Goal: Information Seeking & Learning: Find specific fact

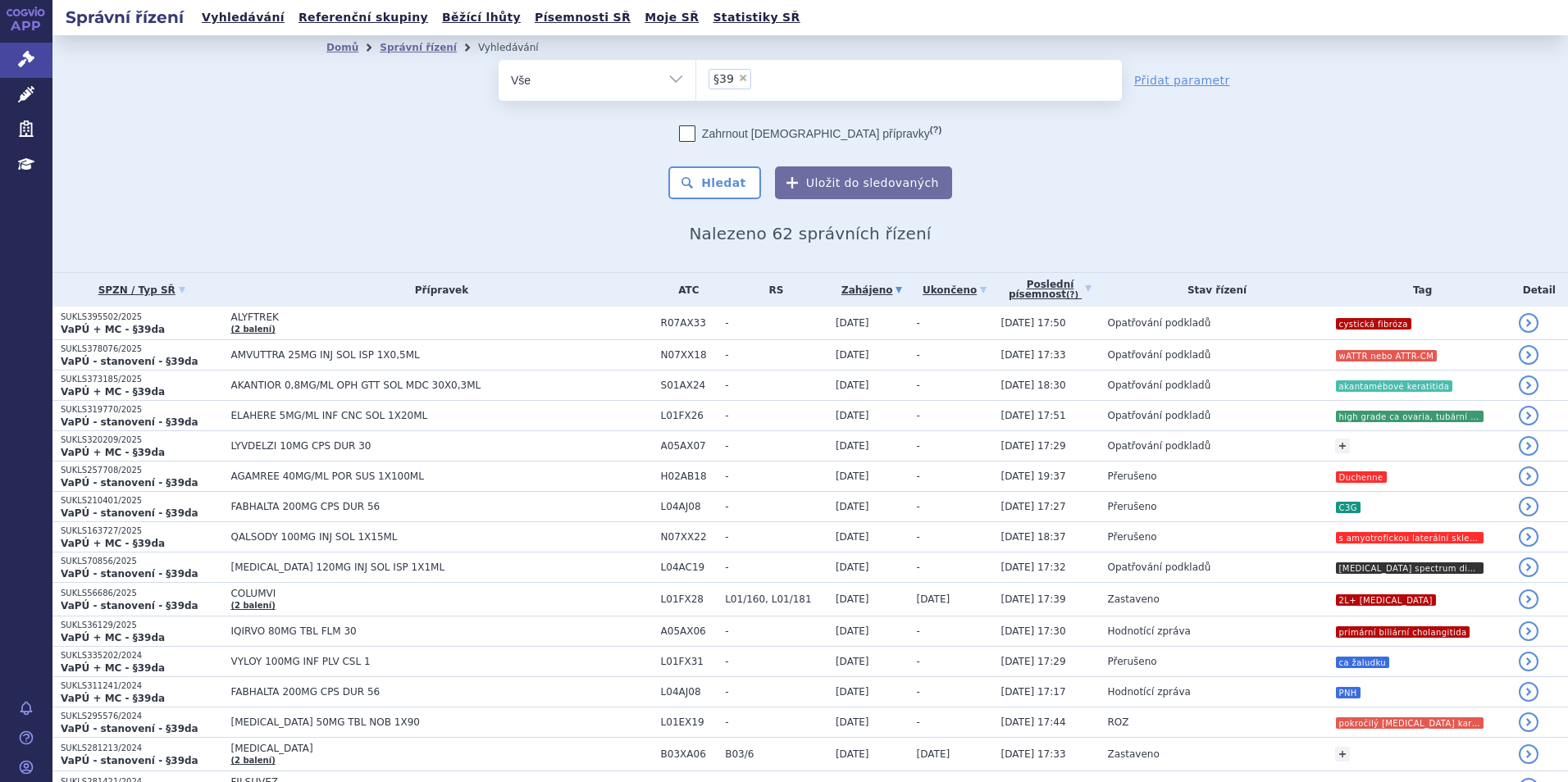
click at [738, 73] on span "×" at bounding box center [742, 77] width 10 height 10
click at [696, 73] on select "§39" at bounding box center [695, 80] width 1 height 41
click at [734, 81] on ul at bounding box center [909, 76] width 426 height 34
click at [696, 81] on select "§39" at bounding box center [695, 80] width 1 height 41
click at [734, 80] on ul at bounding box center [909, 76] width 426 height 34
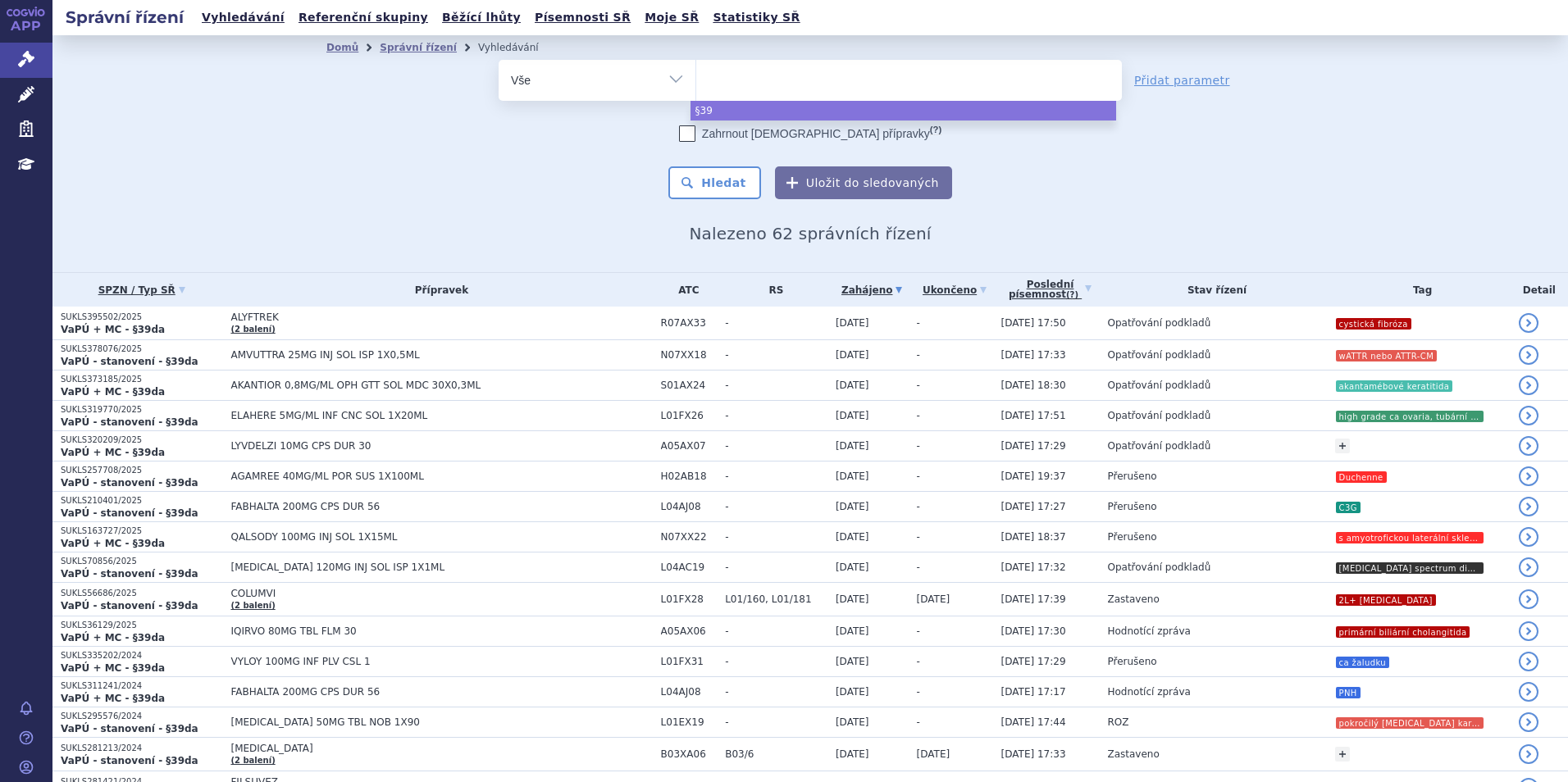
click at [696, 80] on select "§39" at bounding box center [695, 80] width 1 height 41
select select "§39"
type input "co"
type input "col"
type input "colum"
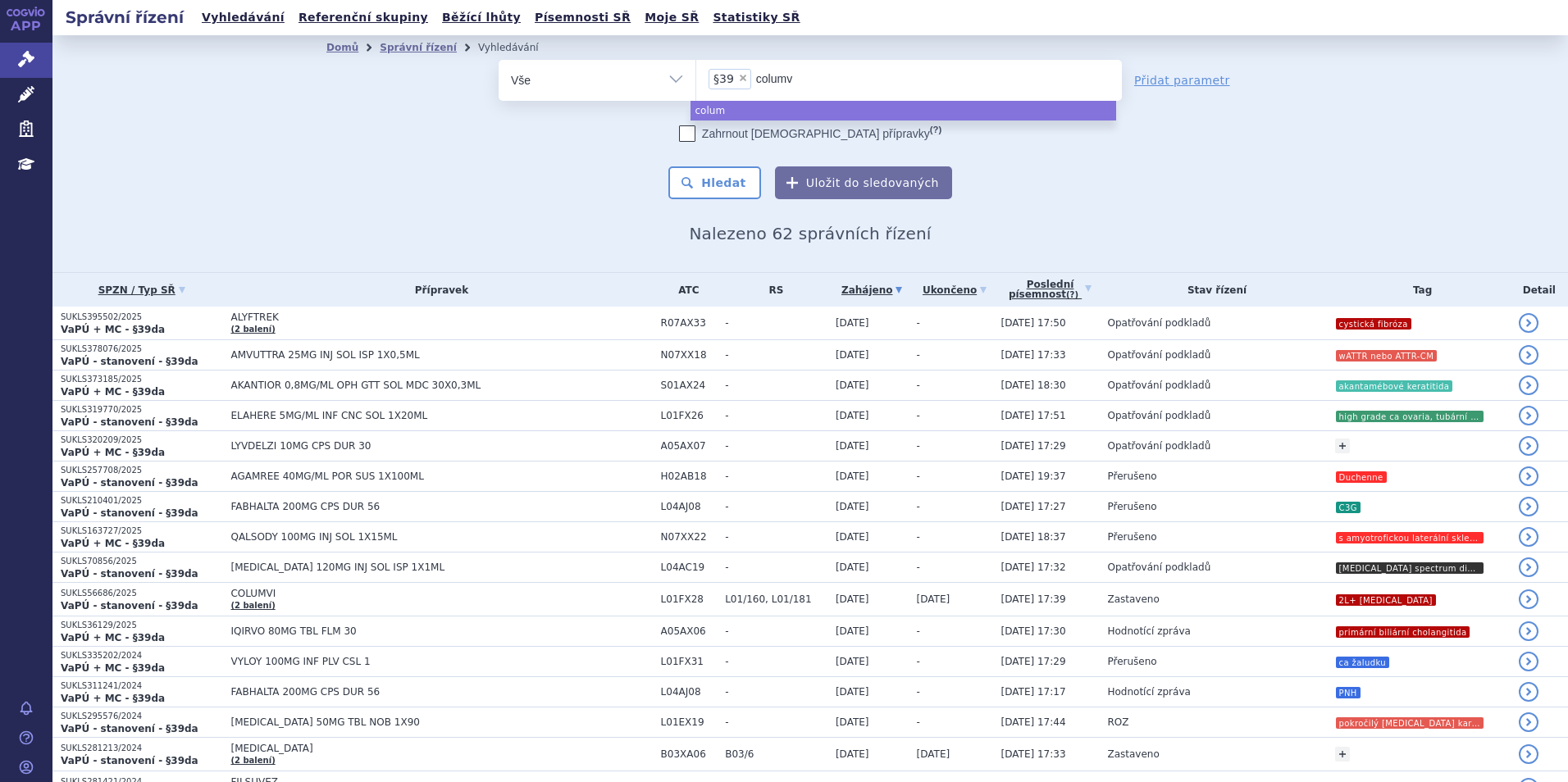
type input "columvi"
click at [738, 79] on span "×" at bounding box center [742, 77] width 10 height 10
click at [696, 79] on select "§39 columvi" at bounding box center [695, 80] width 1 height 41
select select "columvi"
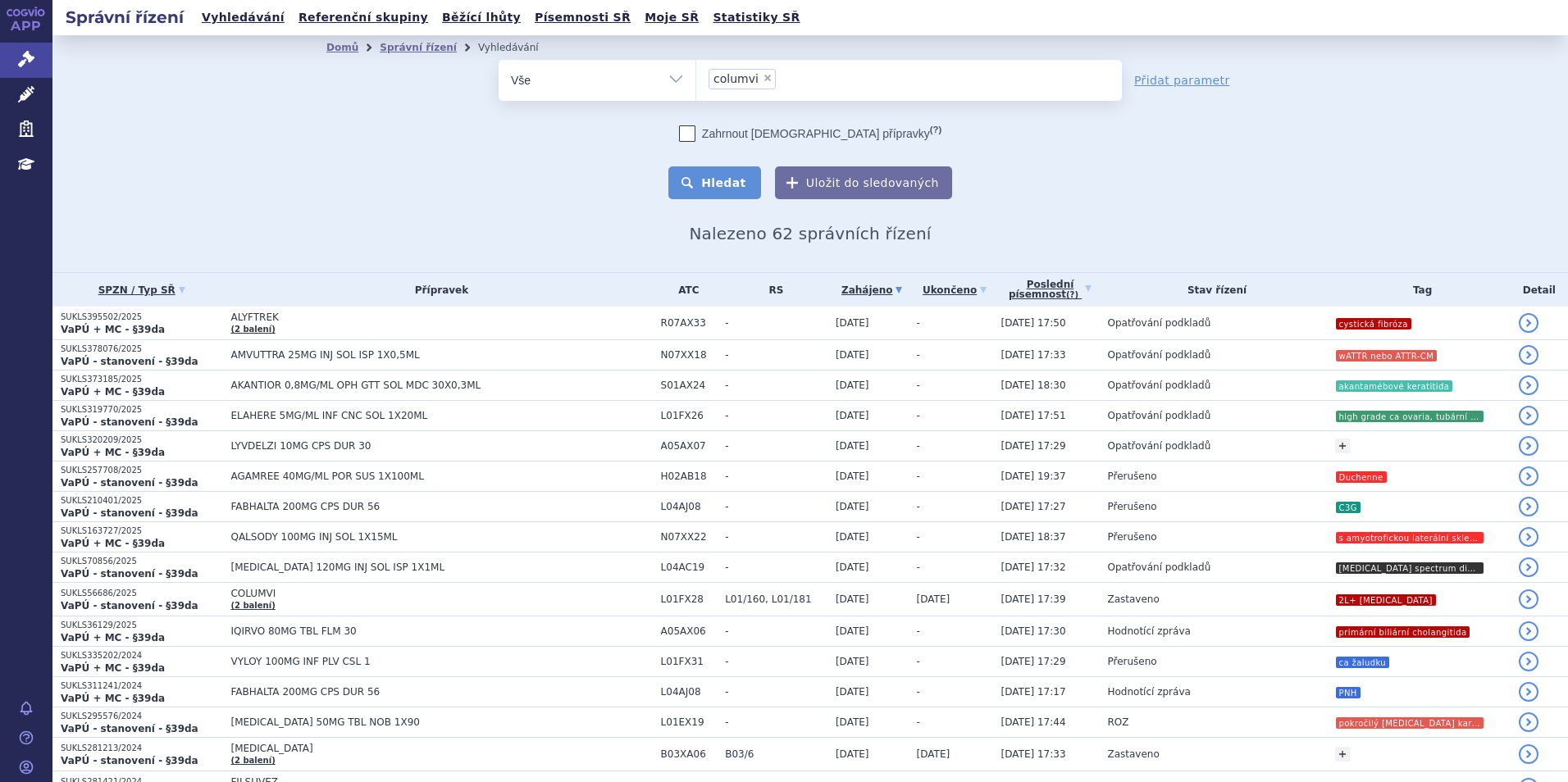
click at [721, 191] on button "Hledat" at bounding box center [714, 183] width 93 height 33
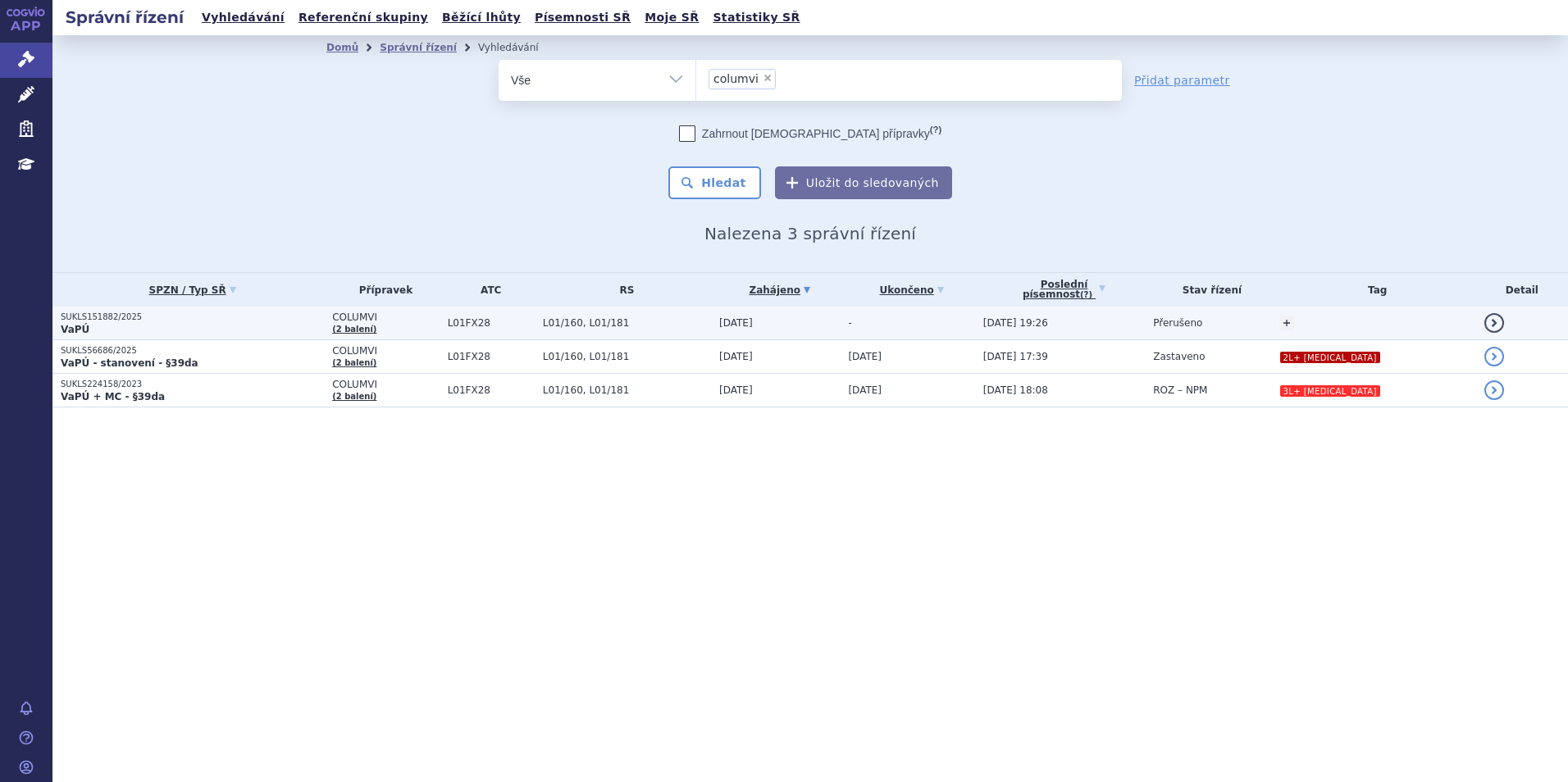
click at [243, 317] on p "SUKLS151882/2025" at bounding box center [192, 317] width 263 height 11
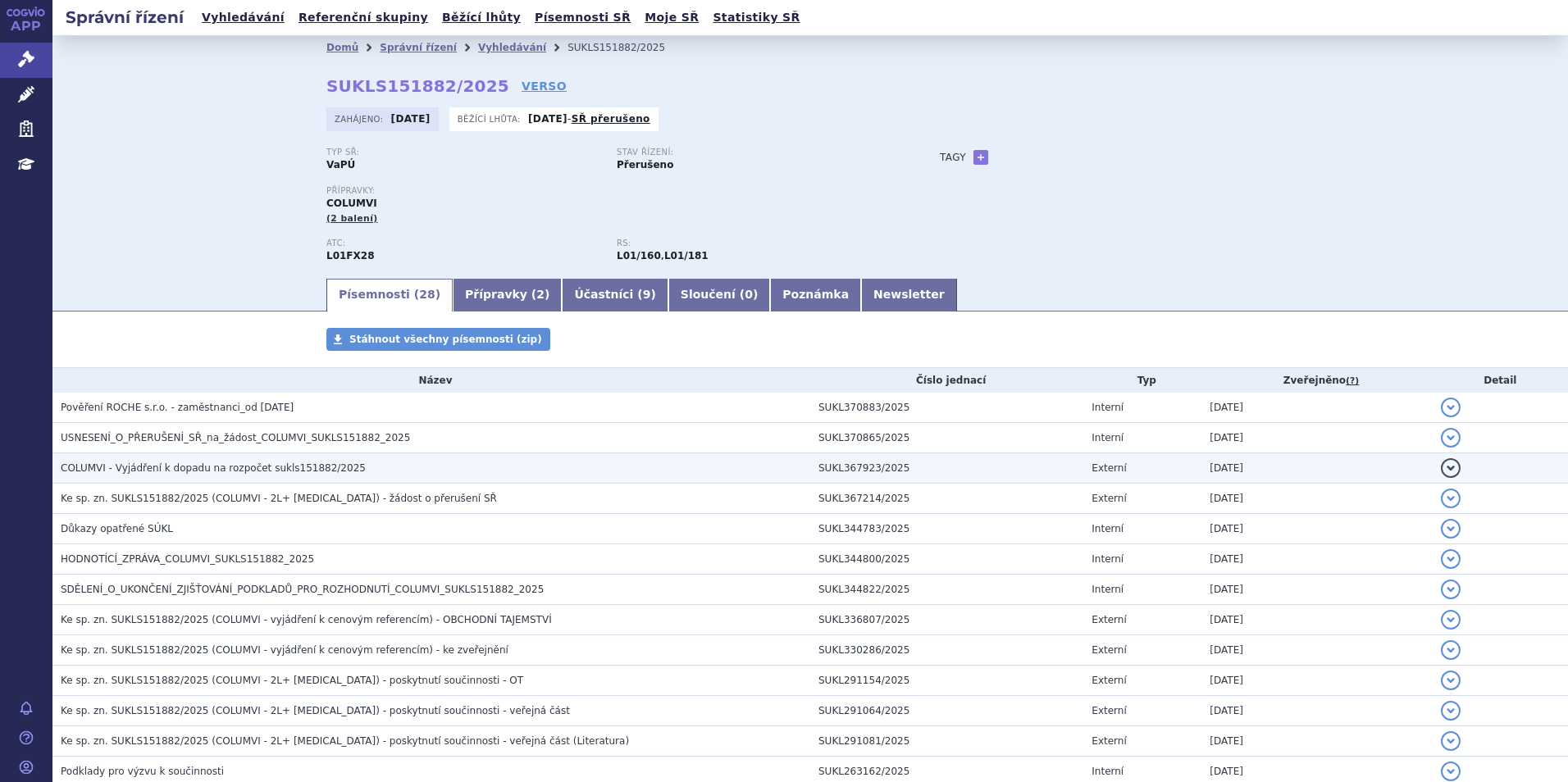
click at [275, 471] on span "COLUMVI - Vyjádření k dopadu na rozpočet sukls151882/2025" at bounding box center [213, 468] width 305 height 11
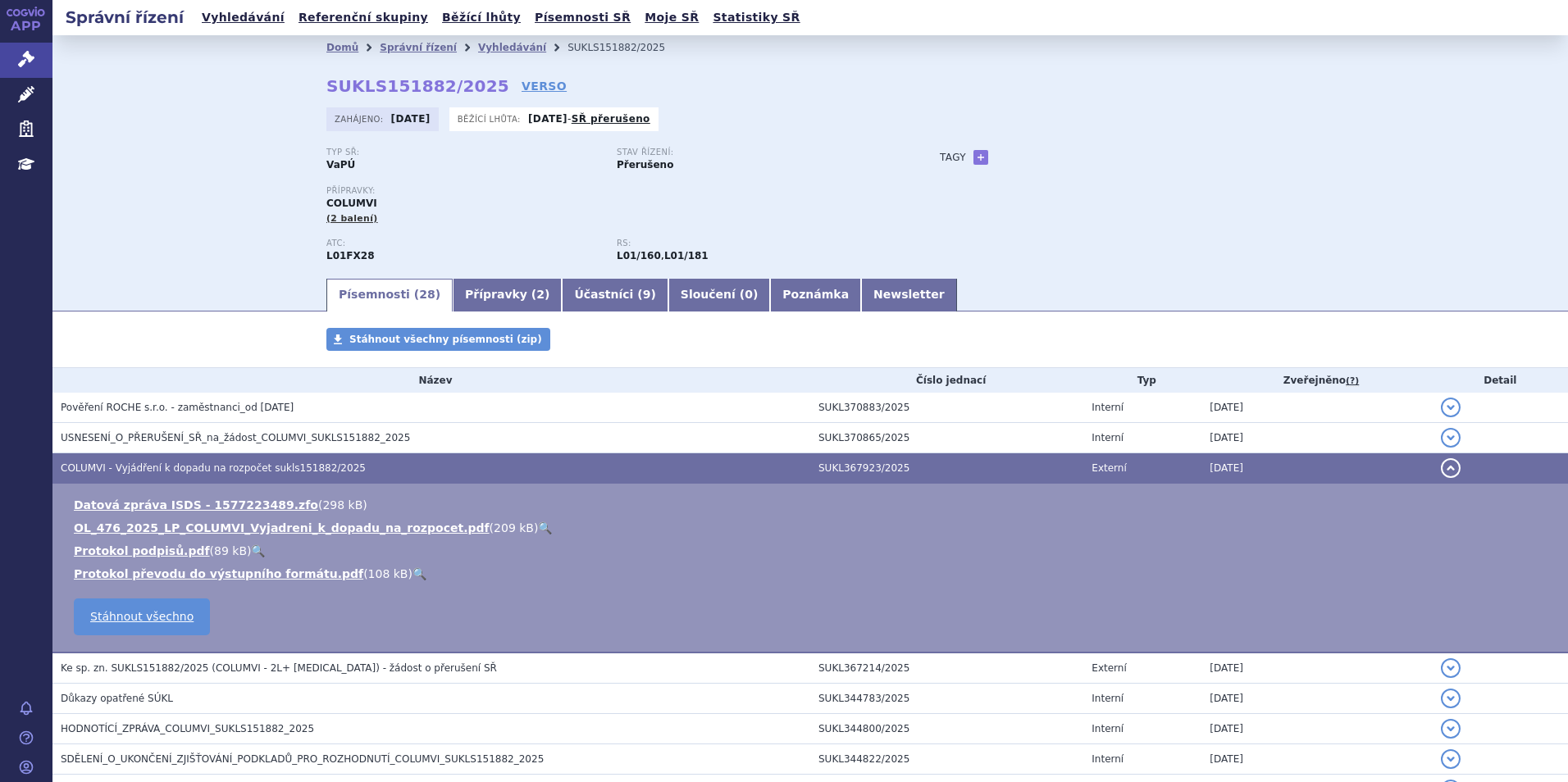
click at [538, 531] on link "🔍" at bounding box center [545, 527] width 14 height 13
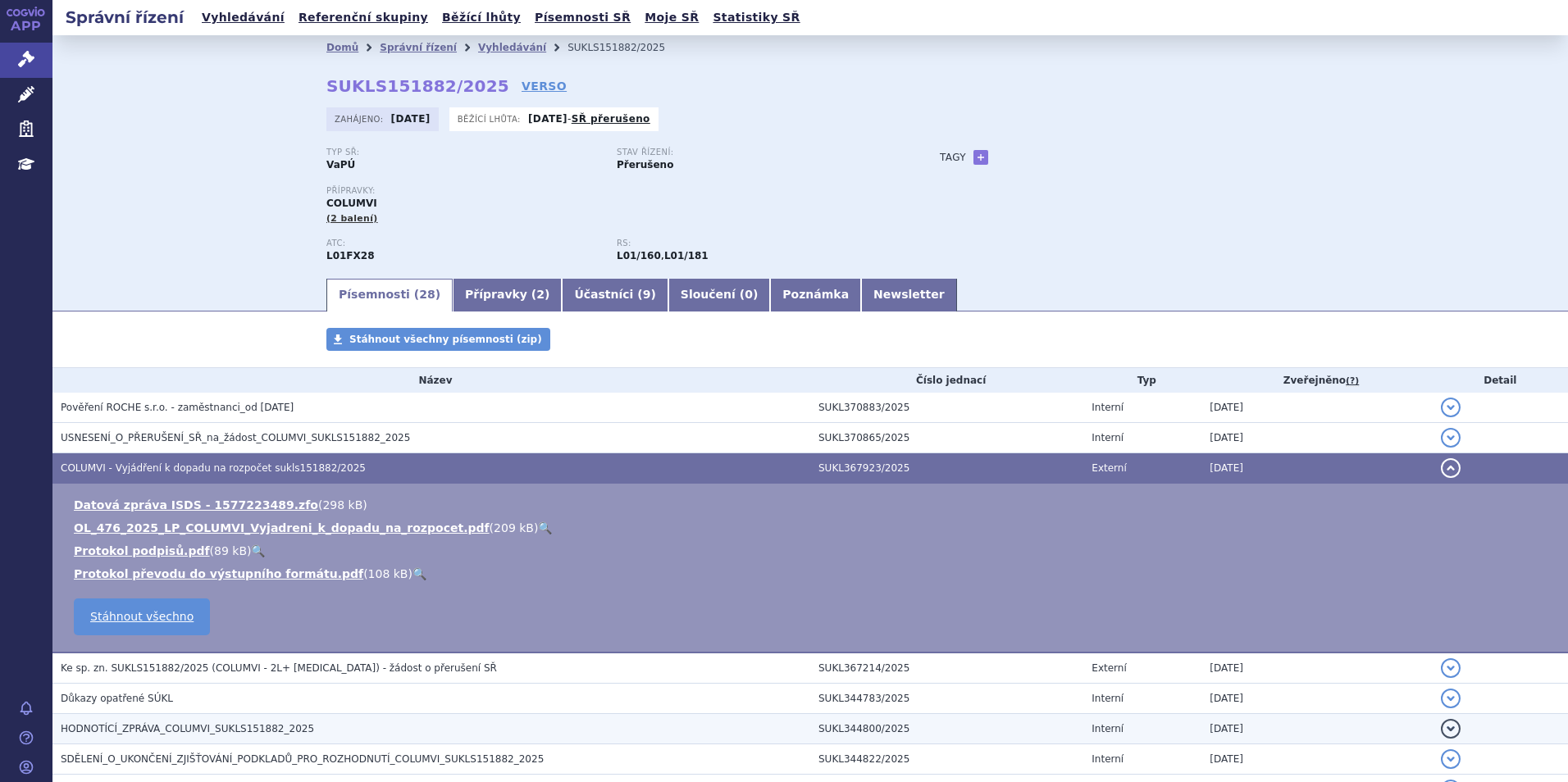
click at [282, 725] on span "HODNOTÍCÍ_ZPRÁVA_COLUMVI_SUKLS151882_2025" at bounding box center [187, 729] width 254 height 11
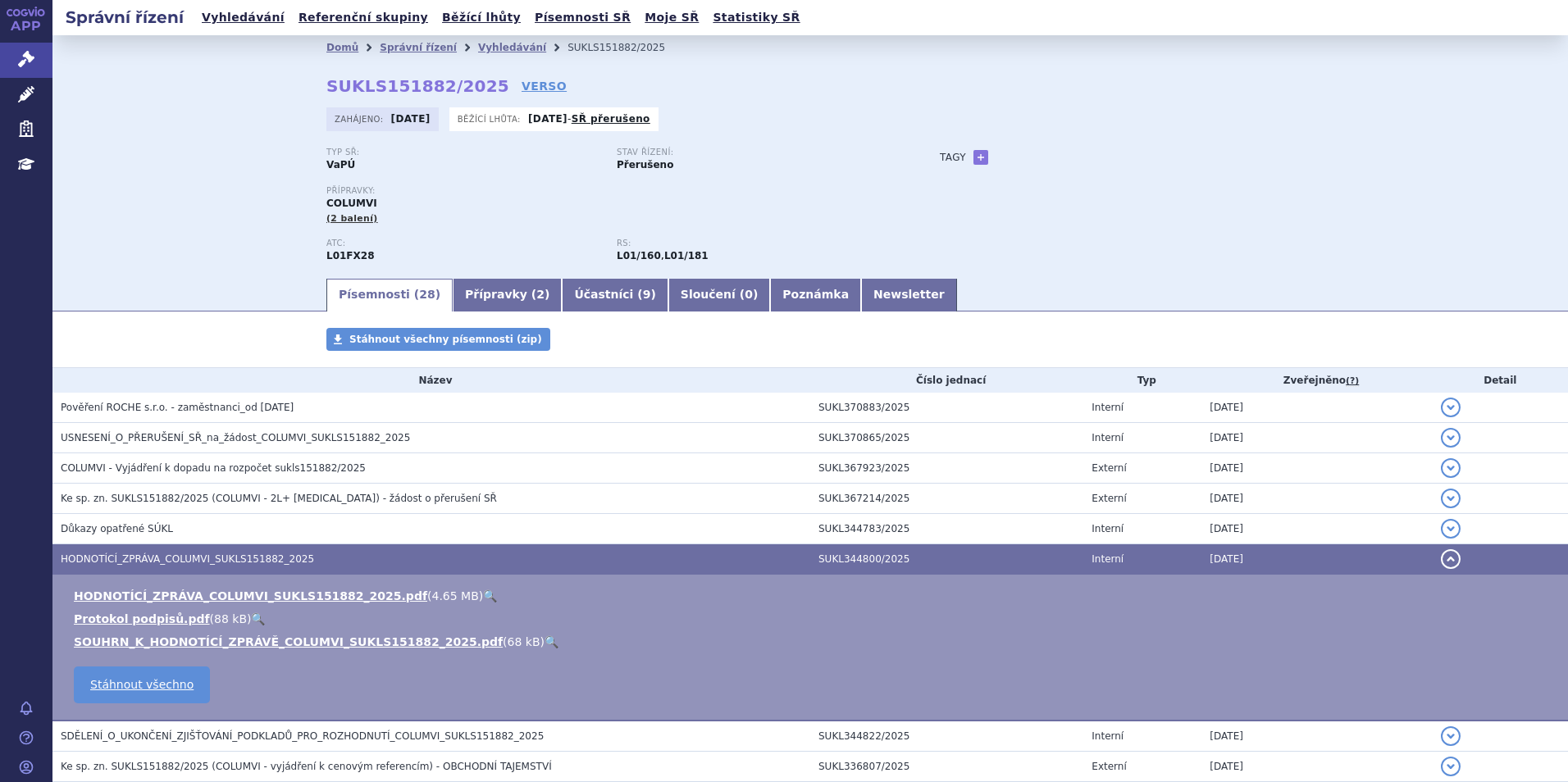
click at [483, 601] on link "🔍" at bounding box center [490, 596] width 14 height 13
click at [478, 47] on link "Vyhledávání" at bounding box center [512, 47] width 68 height 11
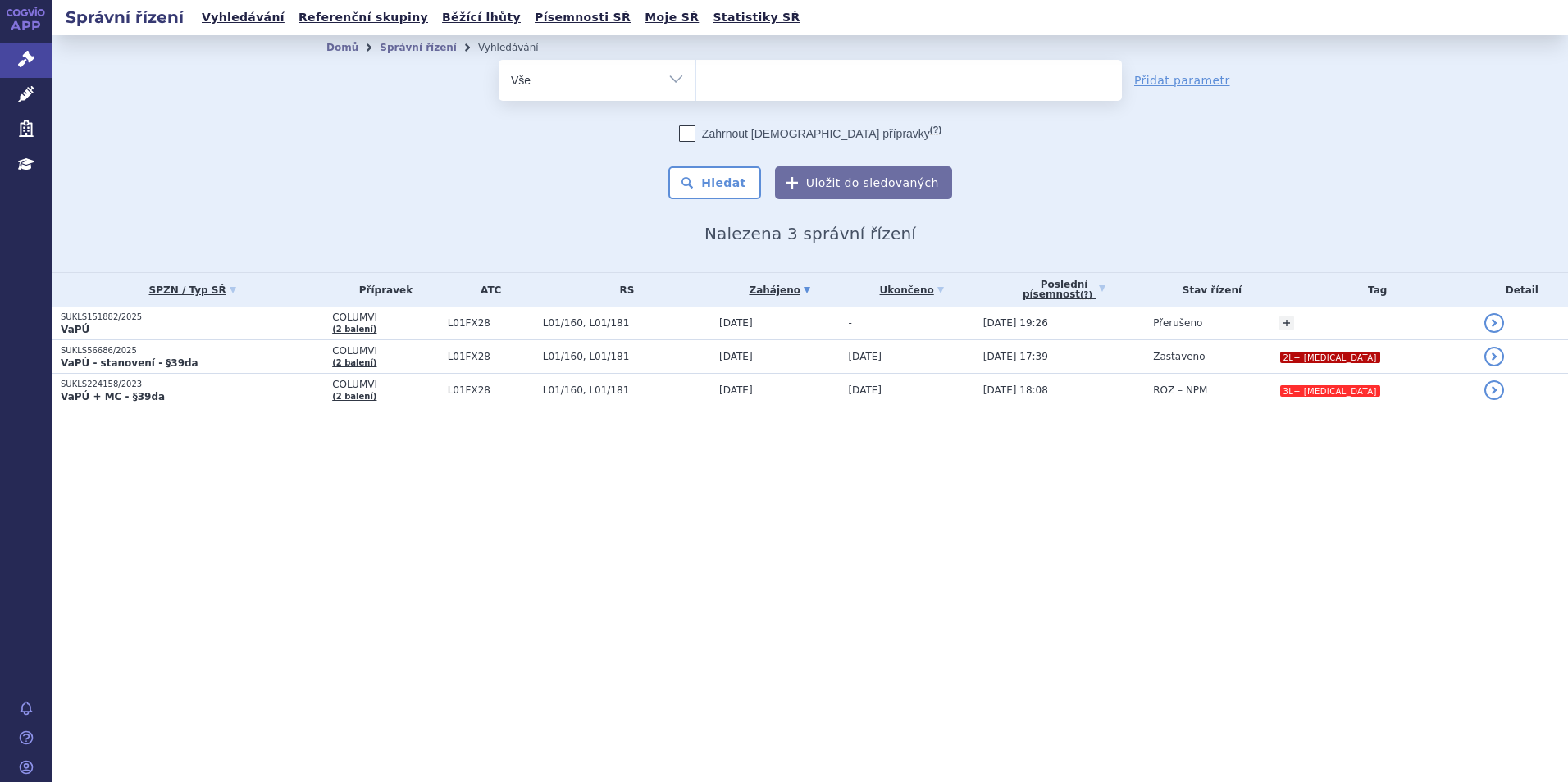
select select
click at [759, 76] on ul at bounding box center [909, 76] width 426 height 34
click at [696, 76] on select "columvi" at bounding box center [695, 80] width 1 height 41
type input "vy"
type input "vydu"
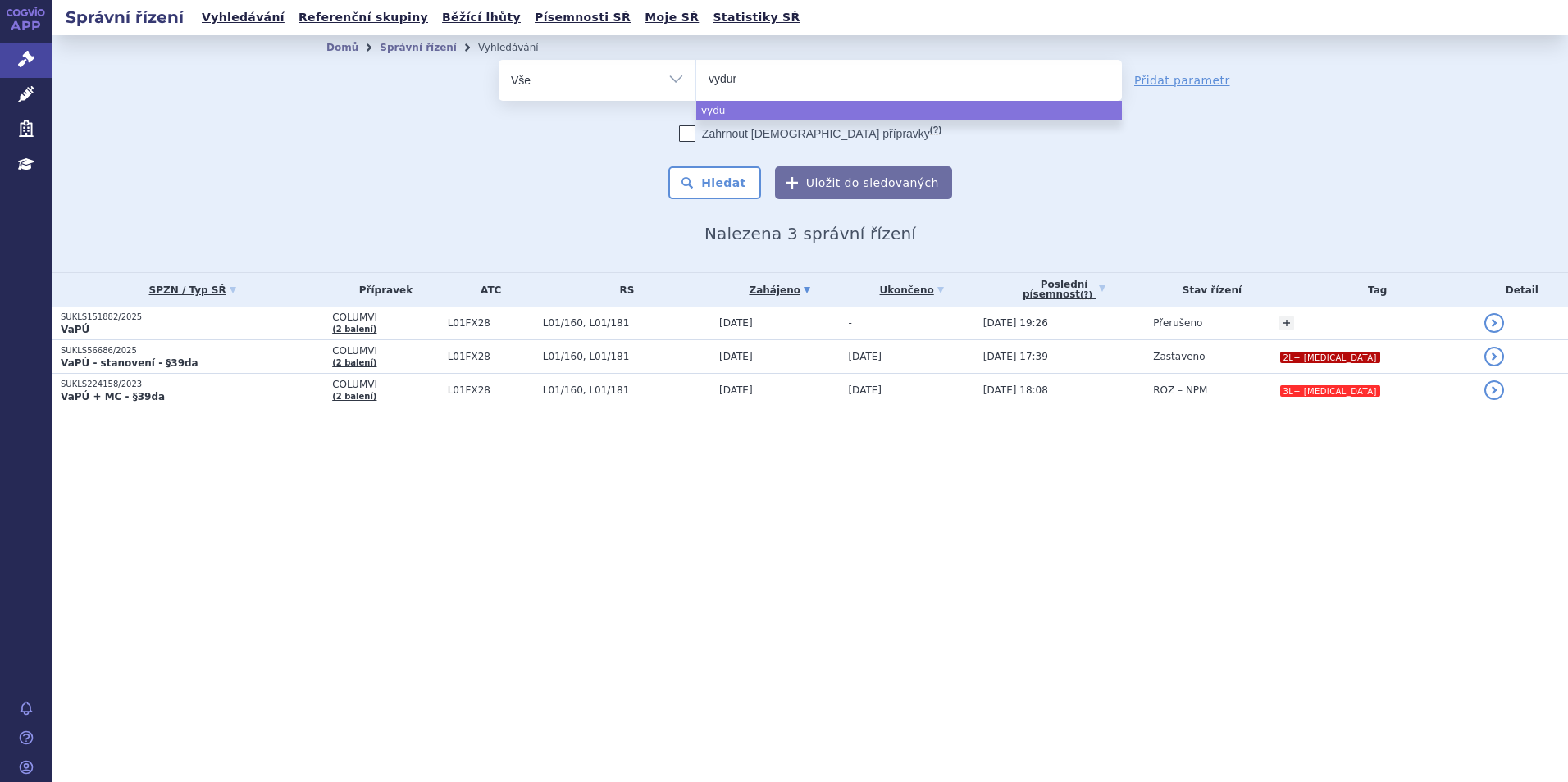
type input "vydura"
select select "vydura"
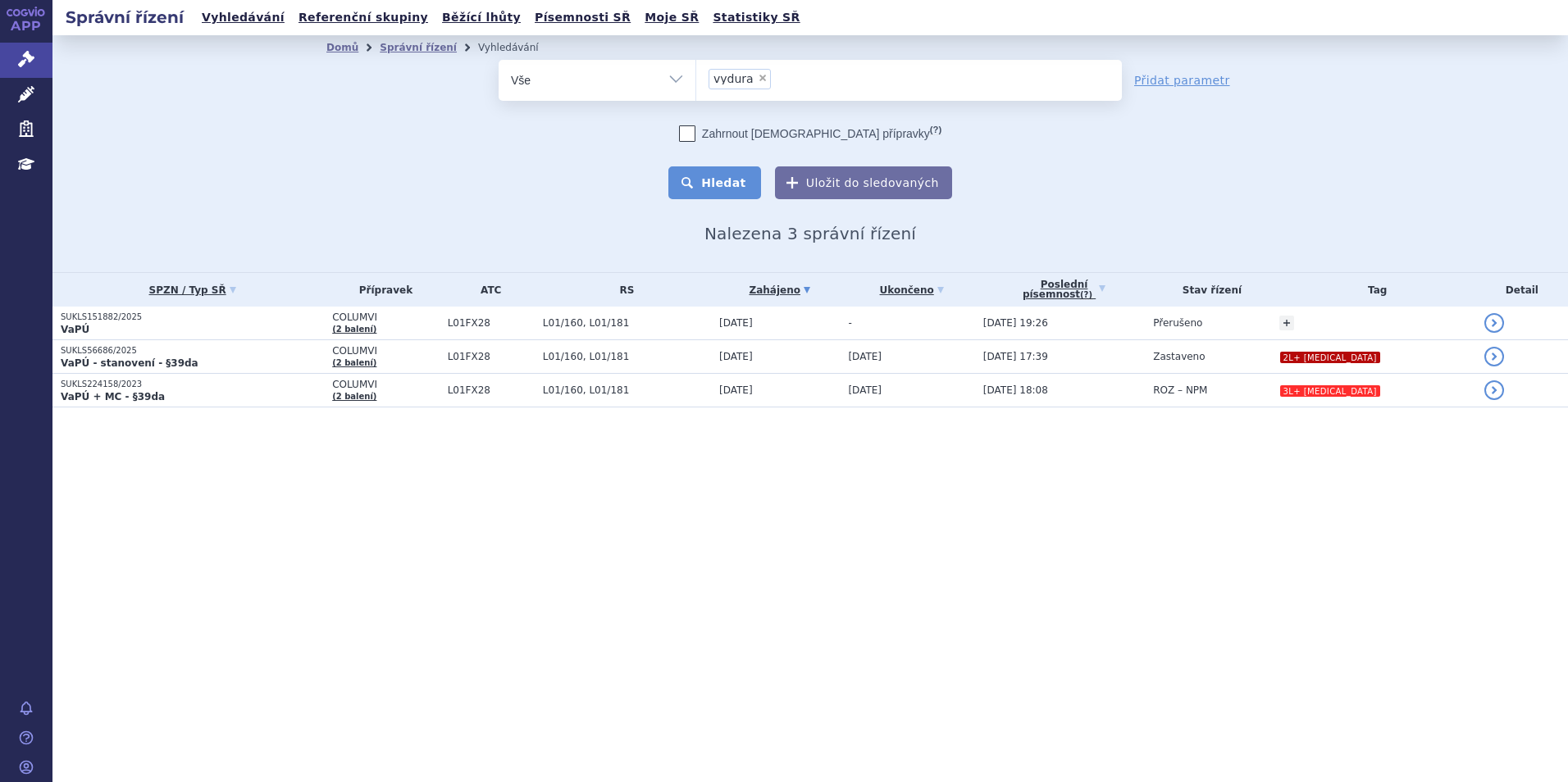
click at [718, 175] on button "Hledat" at bounding box center [714, 183] width 93 height 33
click at [718, 179] on button "Hledat" at bounding box center [714, 183] width 93 height 33
click at [728, 182] on button "Hledat" at bounding box center [714, 183] width 93 height 33
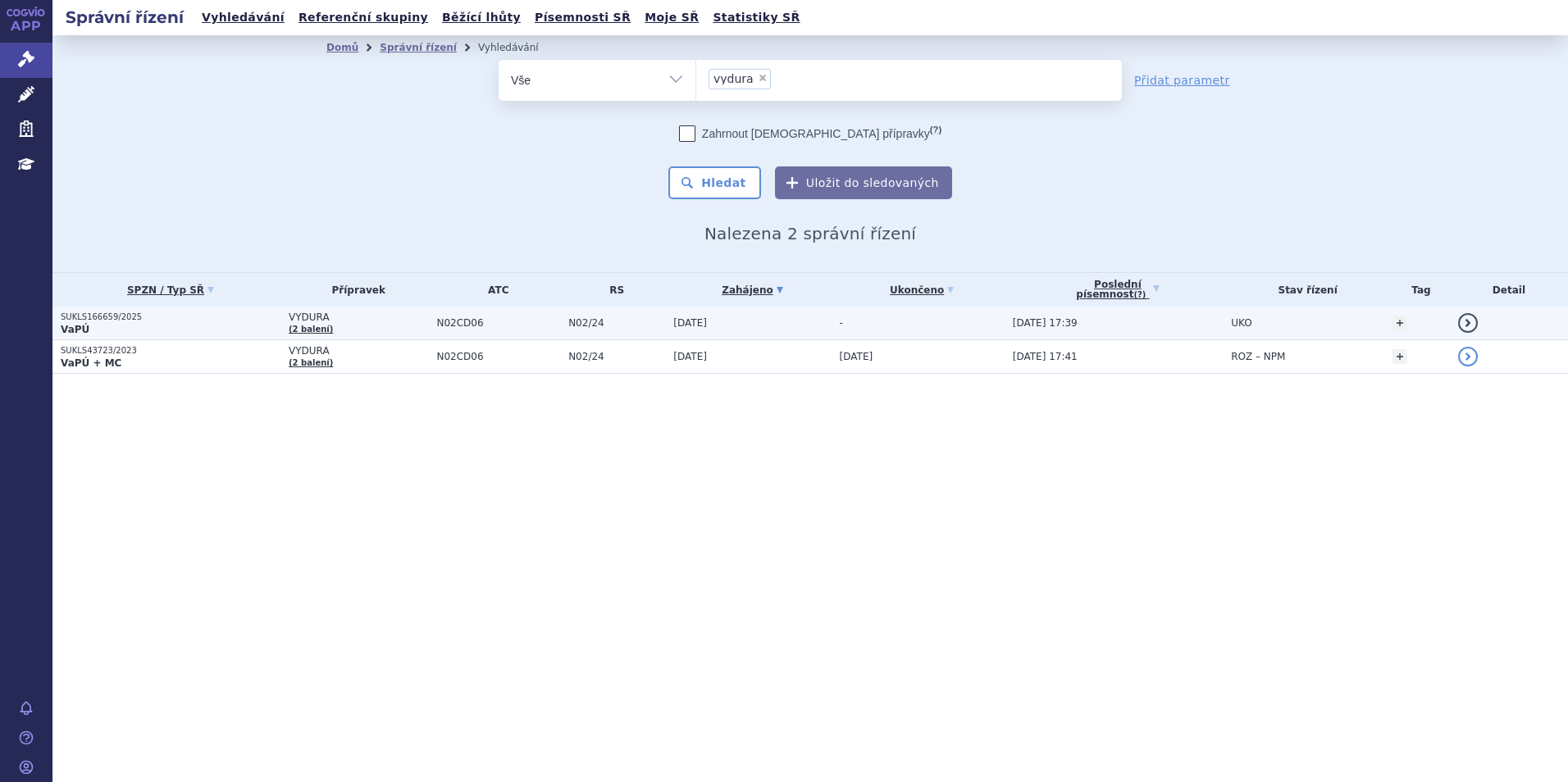
click at [192, 317] on p "SUKLS166659/2025" at bounding box center [170, 317] width 220 height 11
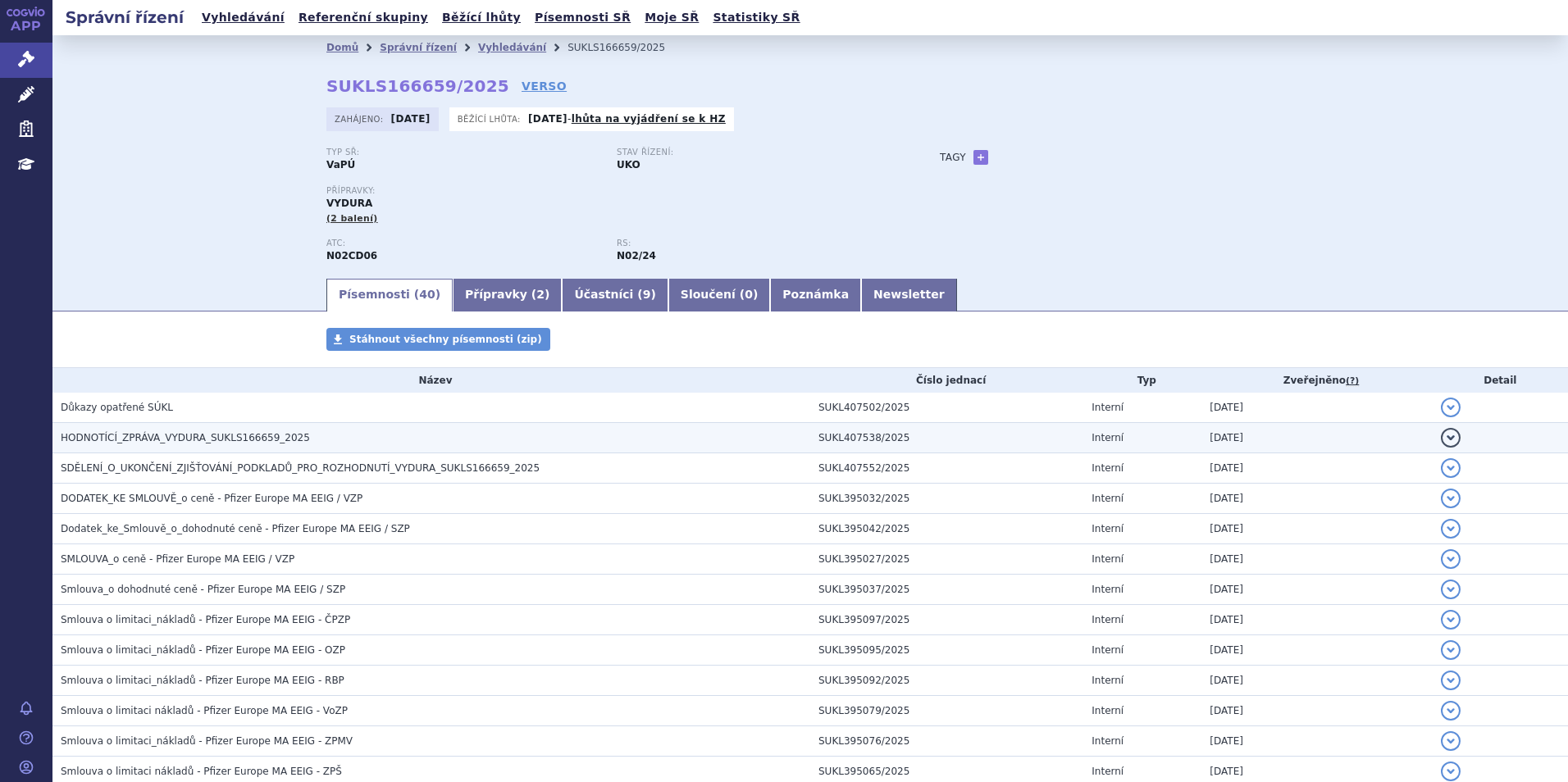
click at [144, 427] on td "HODNOTÍCÍ_ZPRÁVA_VYDURA_SUKLS166659_2025" at bounding box center [431, 438] width 757 height 31
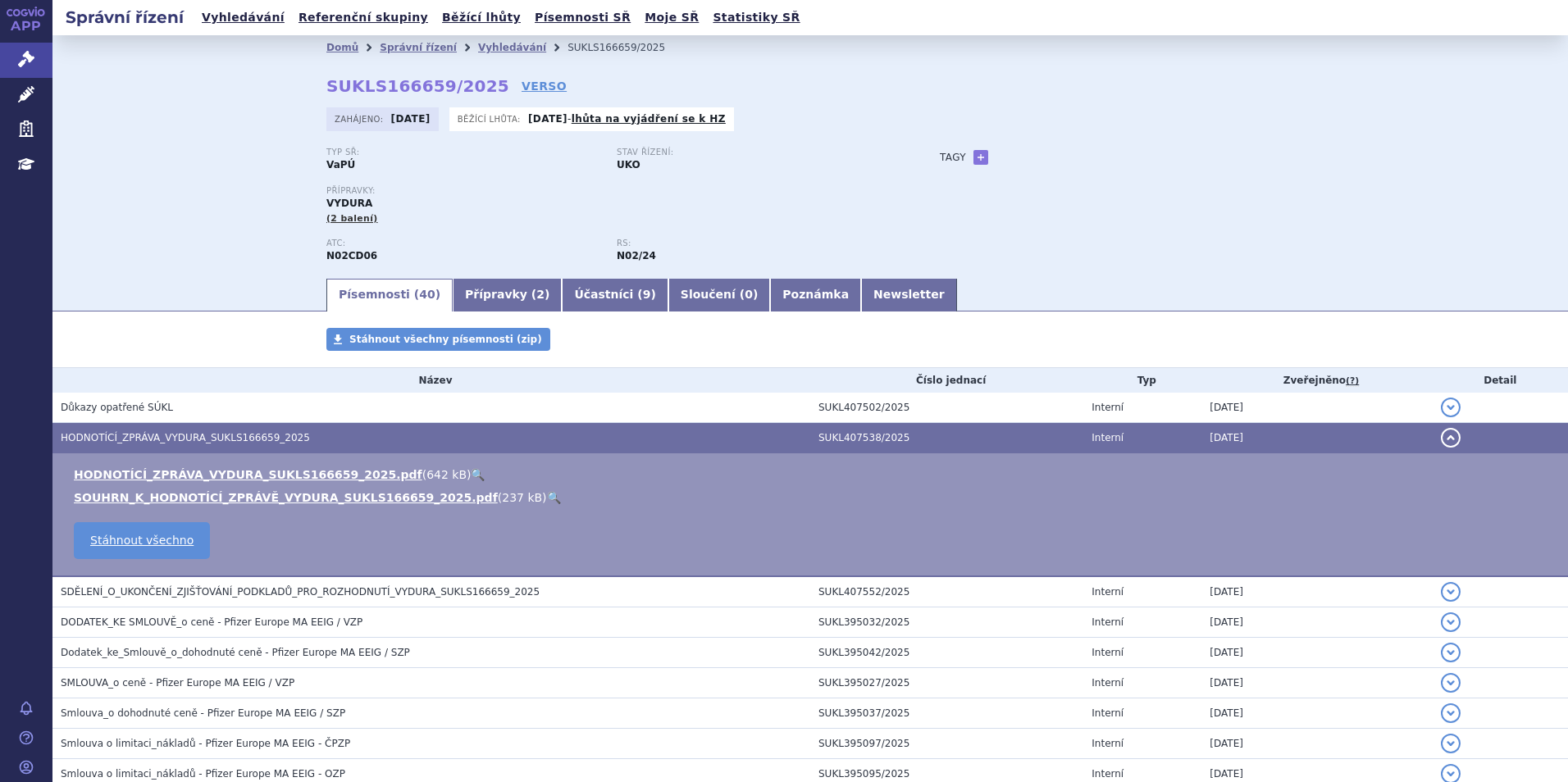
click at [470, 472] on link "🔍" at bounding box center [477, 474] width 14 height 13
